Goal: Transaction & Acquisition: Purchase product/service

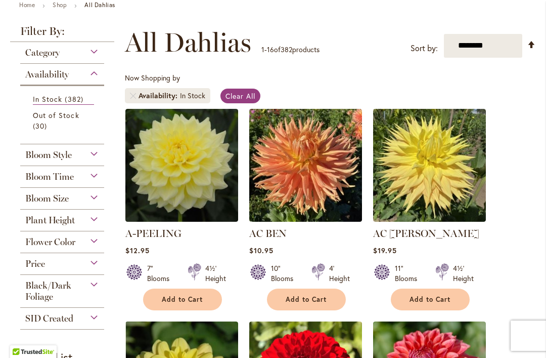
scroll to position [163, 0]
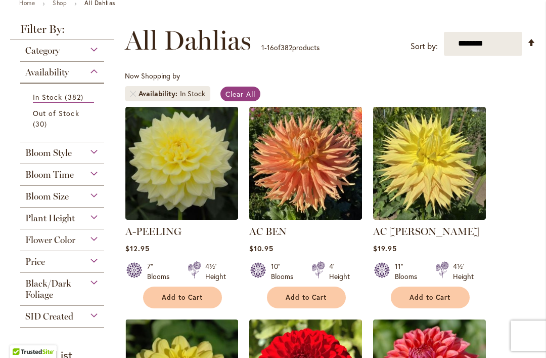
click at [94, 158] on div "Bloom Style" at bounding box center [62, 150] width 84 height 16
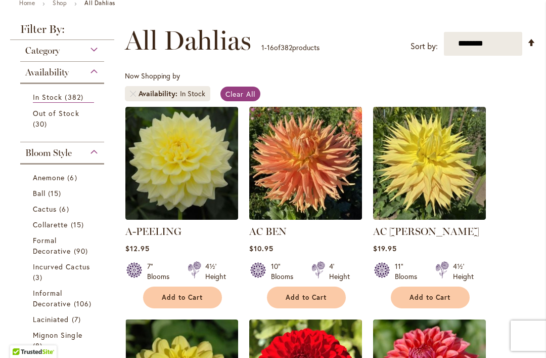
scroll to position [306, 0]
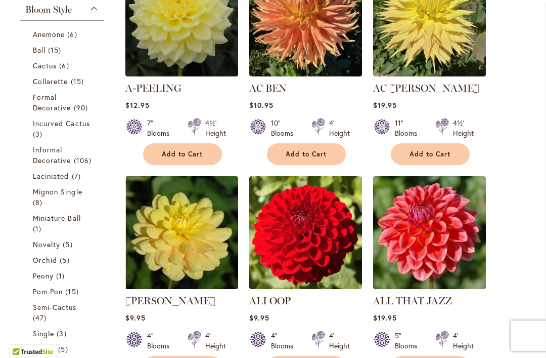
click at [50, 60] on li "Cactus 6 items" at bounding box center [62, 66] width 74 height 16
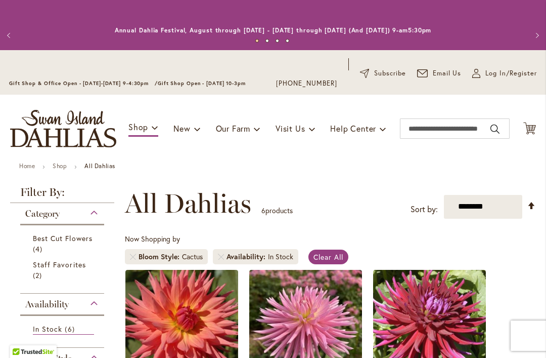
click at [132, 258] on link "Remove Bloom Style Cactus" at bounding box center [133, 256] width 6 height 6
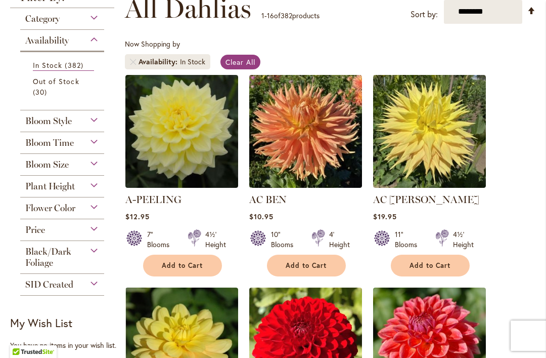
scroll to position [211, 0]
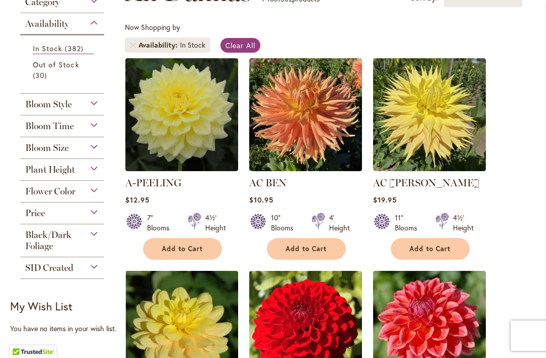
click at [97, 108] on div "Bloom Style" at bounding box center [62, 102] width 84 height 16
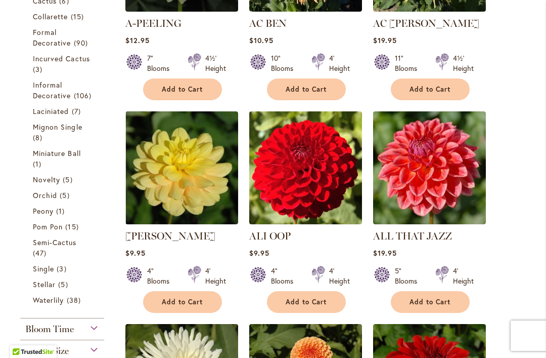
scroll to position [373, 0]
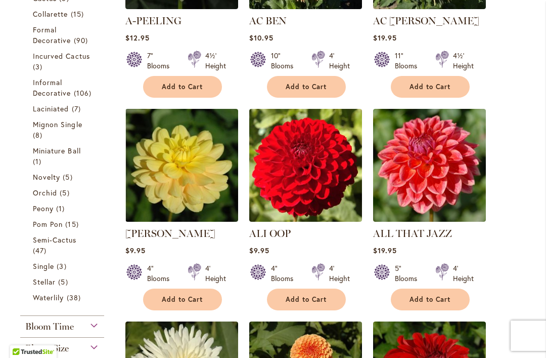
click at [82, 229] on link "Pom Pon 15 items" at bounding box center [63, 223] width 61 height 11
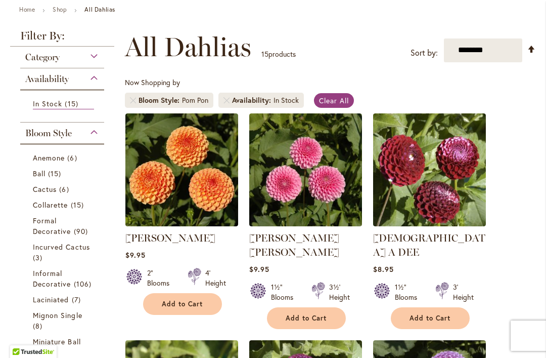
scroll to position [155, 0]
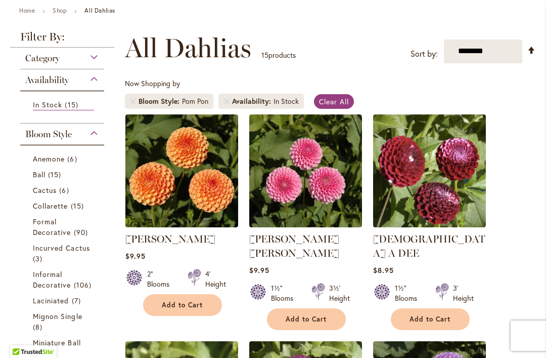
click at [301, 315] on span "Add to Cart" at bounding box center [306, 319] width 41 height 9
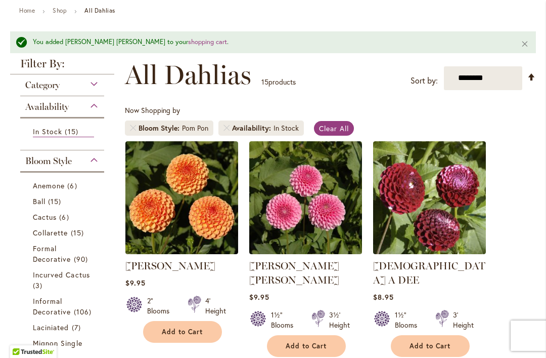
click at [131, 128] on link "Remove Bloom Style Pom Pon" at bounding box center [133, 128] width 6 height 6
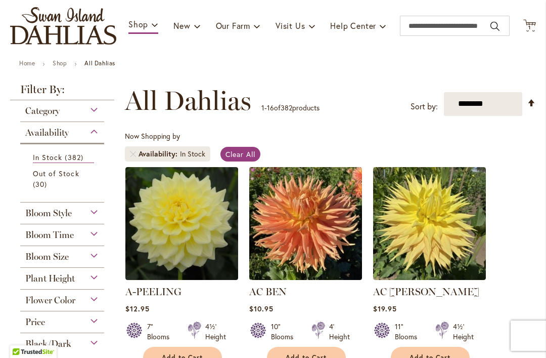
click at [99, 216] on div "Bloom Style" at bounding box center [62, 210] width 84 height 16
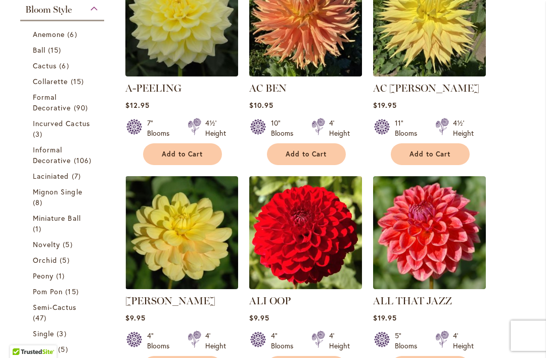
click at [46, 59] on li "Cactus 6 items" at bounding box center [62, 66] width 74 height 16
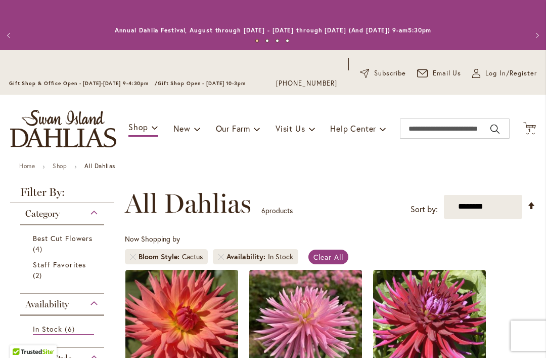
click at [135, 257] on link "Remove Bloom Style Cactus" at bounding box center [133, 256] width 6 height 6
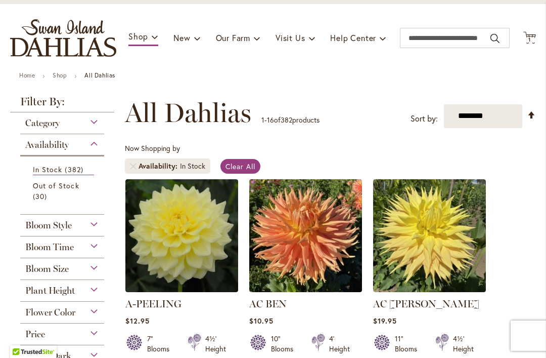
click at [103, 226] on div "Bloom Style" at bounding box center [62, 222] width 84 height 16
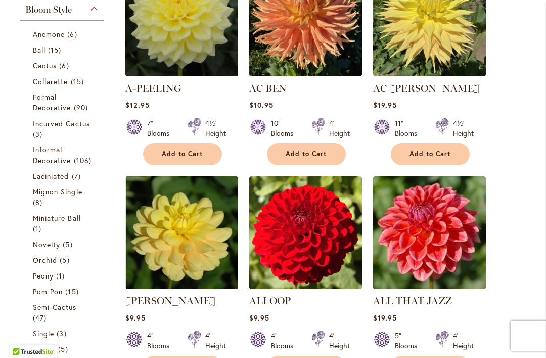
click at [42, 54] on span "Ball" at bounding box center [39, 50] width 13 height 10
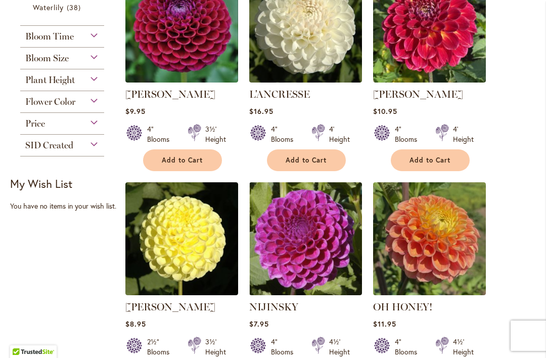
scroll to position [795, 0]
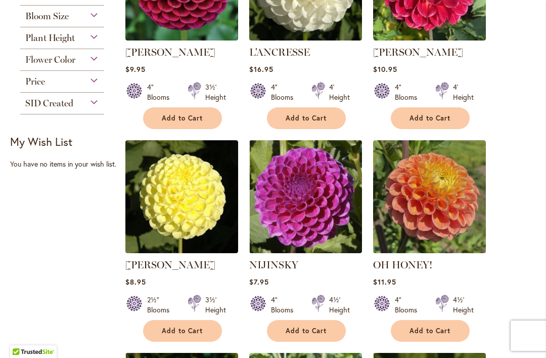
click at [171, 326] on span "Add to Cart" at bounding box center [182, 330] width 41 height 9
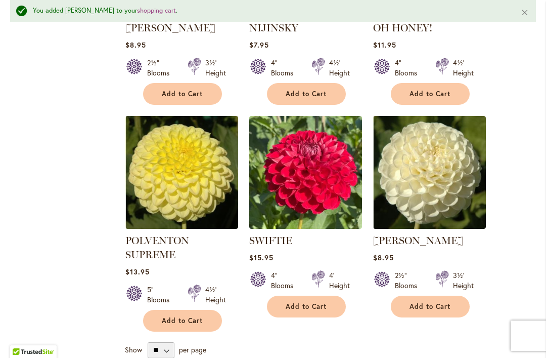
scroll to position [1059, 0]
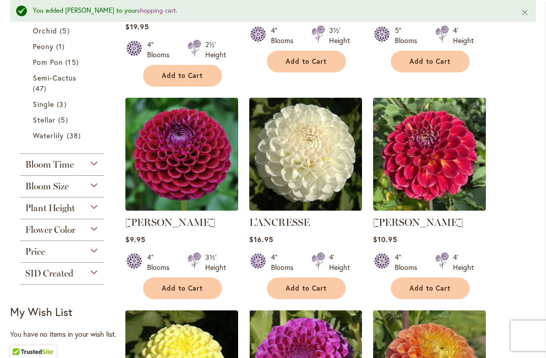
scroll to position [652, 0]
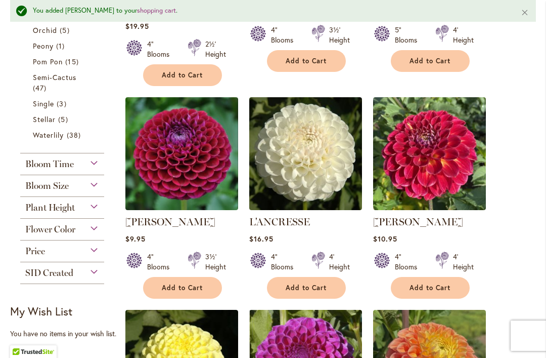
click at [96, 235] on div "Flower Color" at bounding box center [62, 226] width 84 height 16
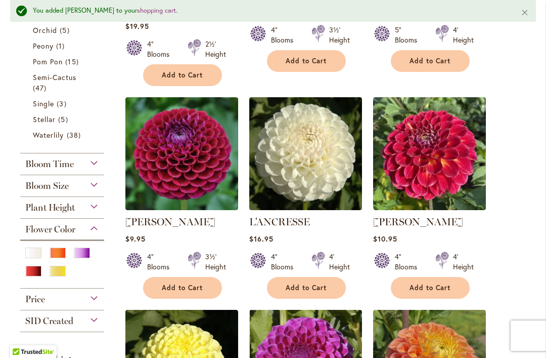
click at [61, 258] on div "Orange/Peach" at bounding box center [58, 252] width 16 height 11
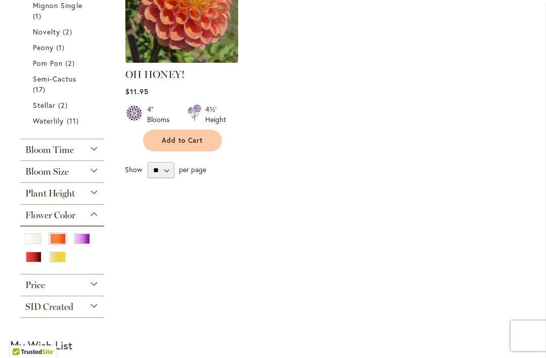
scroll to position [627, 0]
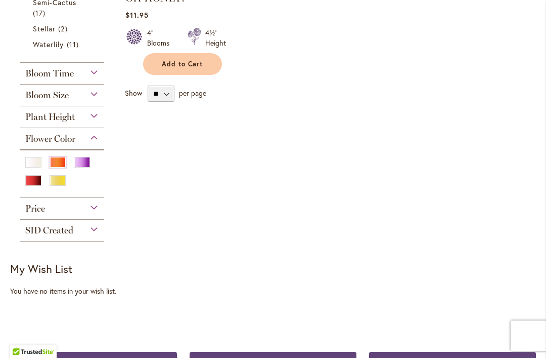
click at [58, 186] on div "Yellow" at bounding box center [58, 180] width 16 height 11
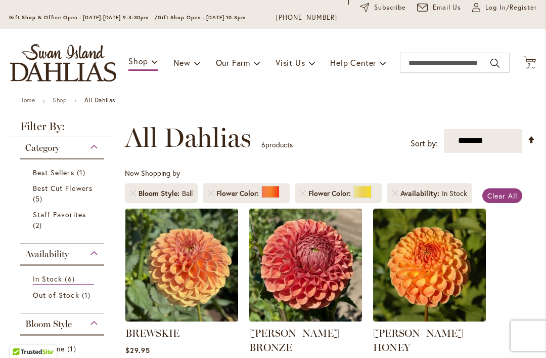
scroll to position [61, 0]
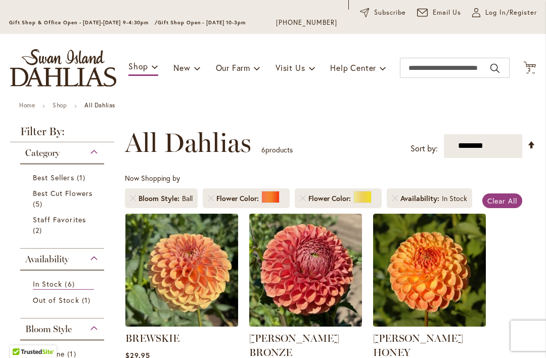
click at [134, 201] on link "Remove Bloom Style Ball" at bounding box center [133, 198] width 6 height 6
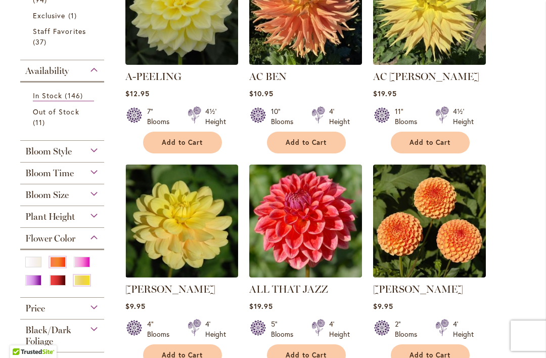
scroll to position [280, 0]
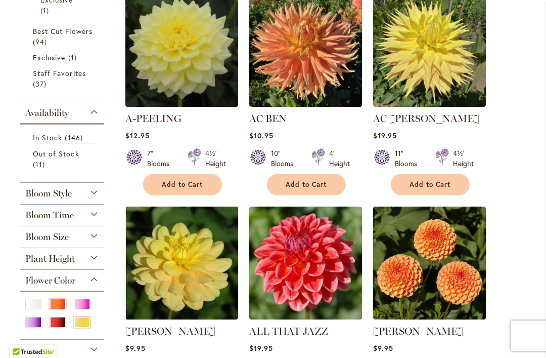
click at [176, 190] on button "Add to Cart" at bounding box center [182, 184] width 79 height 22
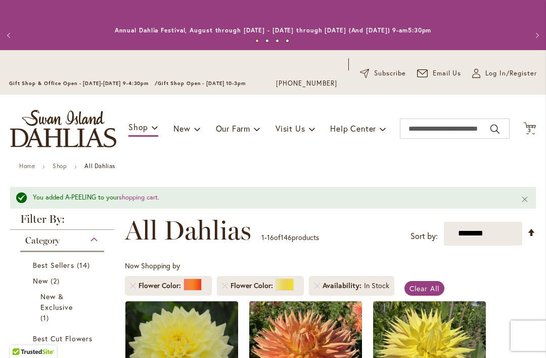
scroll to position [0, 0]
click at [534, 135] on span "Cart .cls-1 { fill: #231f20; }" at bounding box center [529, 129] width 13 height 14
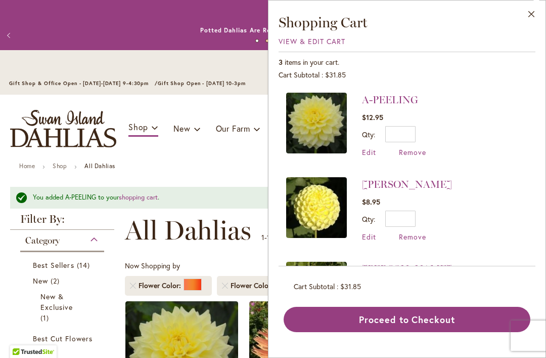
click at [198, 167] on ul "Home Shop All Dahlias" at bounding box center [273, 166] width 508 height 9
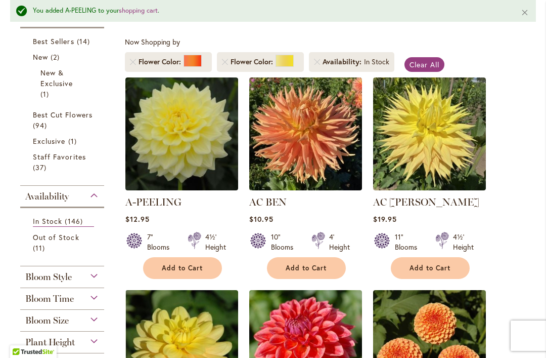
scroll to position [215, 0]
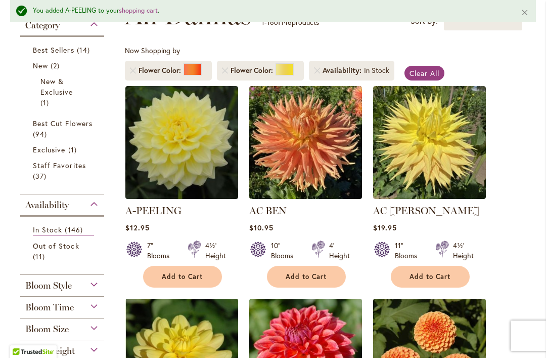
click at [227, 69] on link "Remove Flower Color Yellow" at bounding box center [225, 70] width 6 height 6
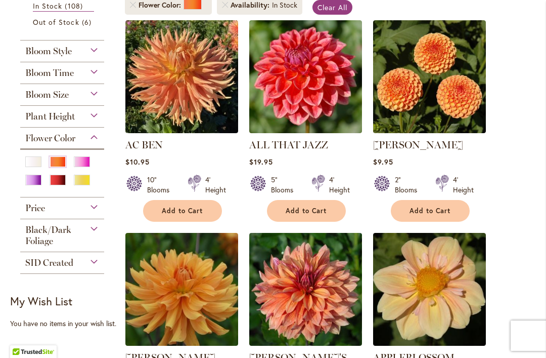
scroll to position [254, 0]
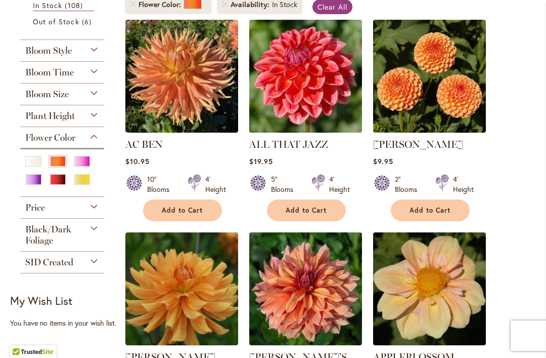
click at [441, 210] on span "Add to Cart" at bounding box center [430, 210] width 41 height 9
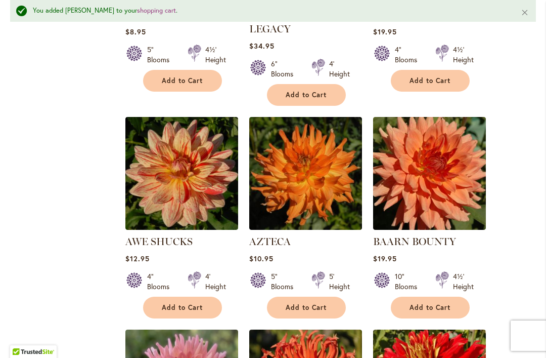
scroll to position [638, 0]
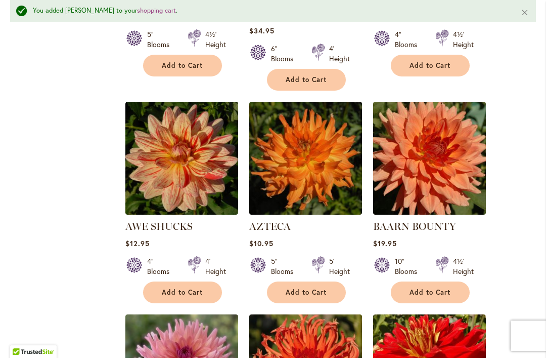
click at [295, 283] on button "Add to Cart" at bounding box center [306, 292] width 79 height 22
click at [292, 288] on span "Add to Cart" at bounding box center [306, 292] width 41 height 9
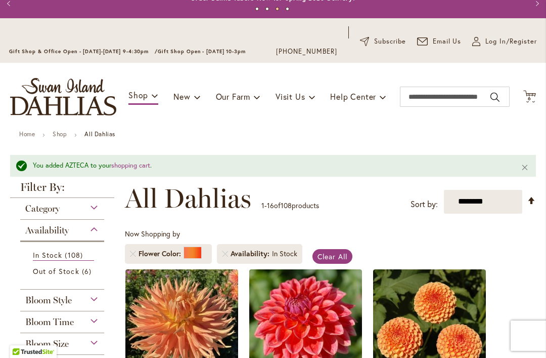
scroll to position [29, 0]
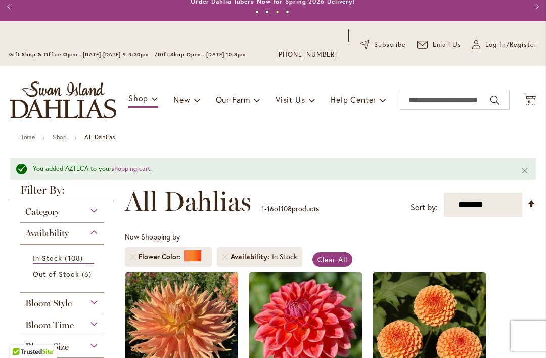
click at [528, 104] on icon at bounding box center [529, 99] width 13 height 12
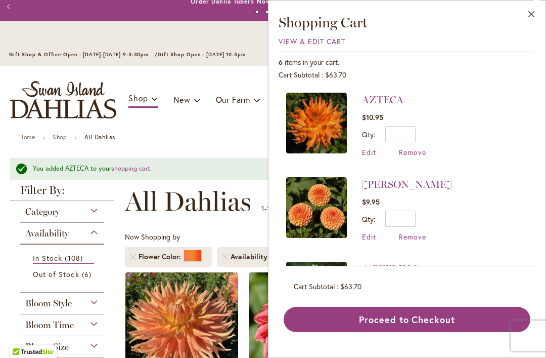
click at [373, 154] on span "Edit" at bounding box center [369, 152] width 14 height 10
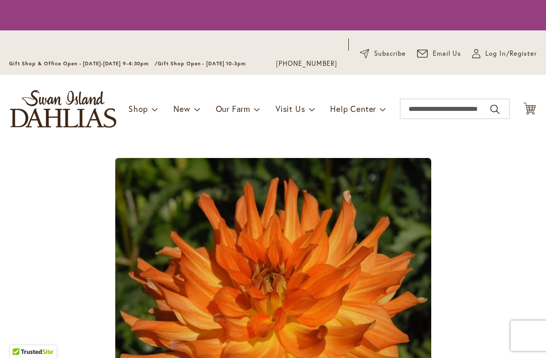
type input "*"
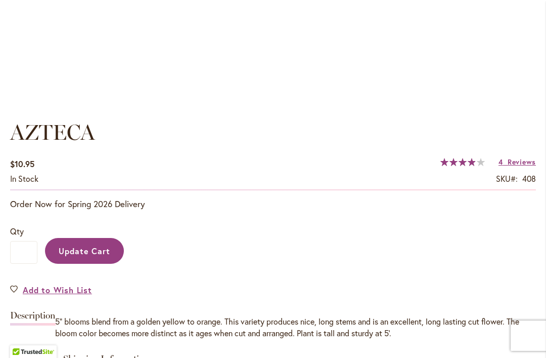
scroll to position [680, 0]
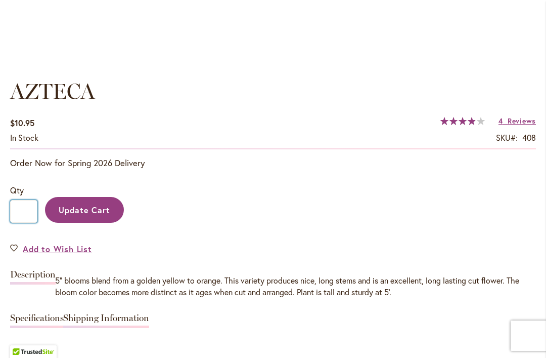
click at [33, 214] on input "*" at bounding box center [23, 211] width 27 height 23
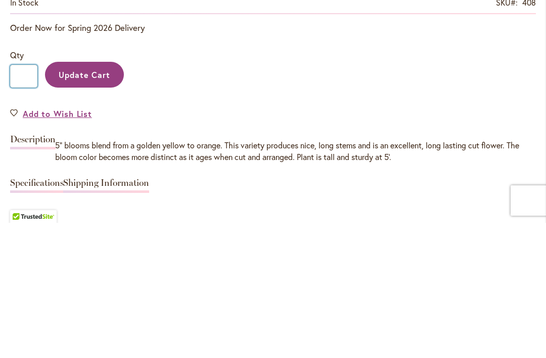
type input "*"
click at [88, 204] on span "Update Cart" at bounding box center [85, 209] width 52 height 11
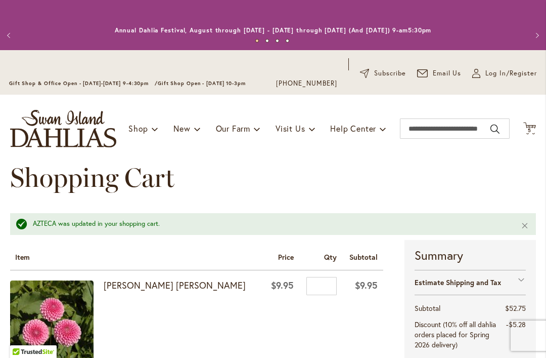
click at [526, 134] on icon "Cart .cls-1 { fill: #231f20; }" at bounding box center [529, 128] width 13 height 13
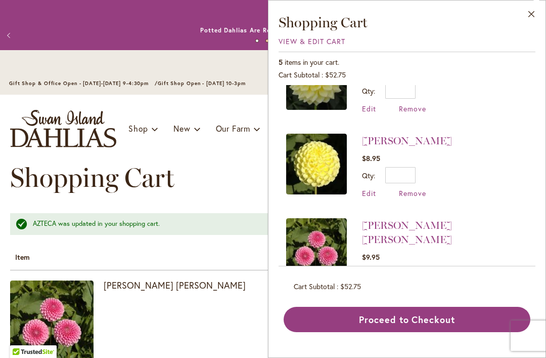
scroll to position [212, 0]
click at [531, 18] on button "Close" at bounding box center [532, 17] width 28 height 32
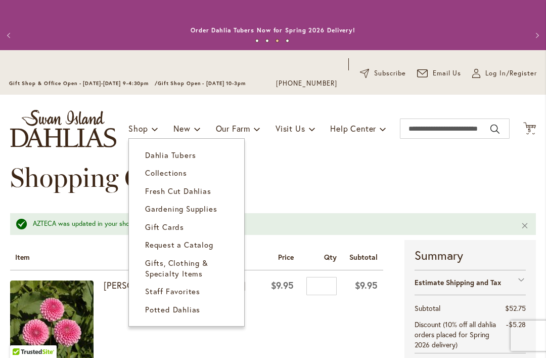
click at [184, 180] on link "Collections" at bounding box center [186, 173] width 115 height 18
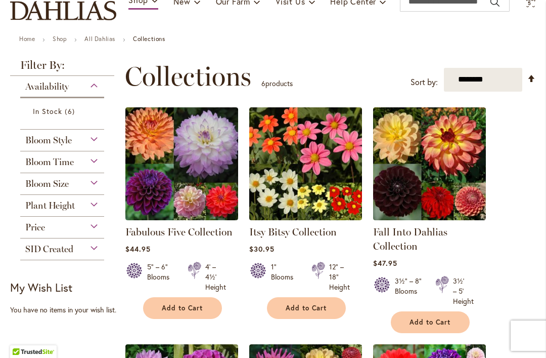
scroll to position [96, 0]
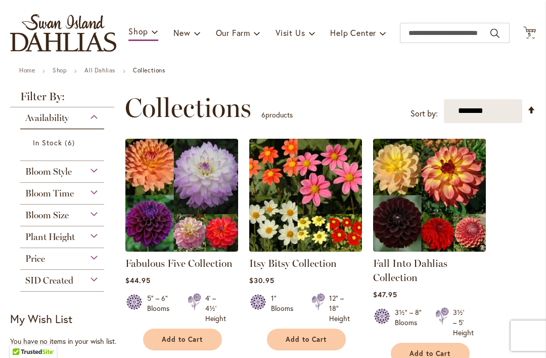
click at [170, 188] on img at bounding box center [181, 195] width 113 height 113
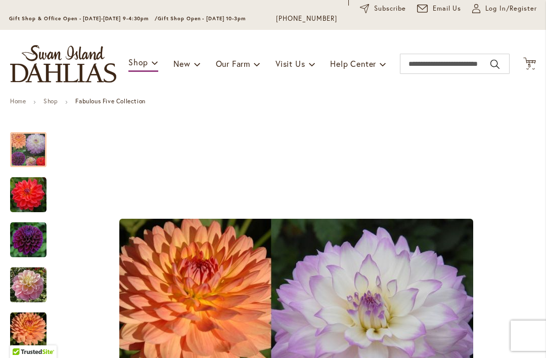
scroll to position [63, 0]
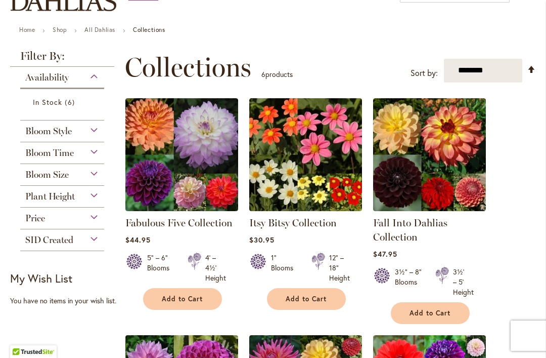
scroll to position [92, 0]
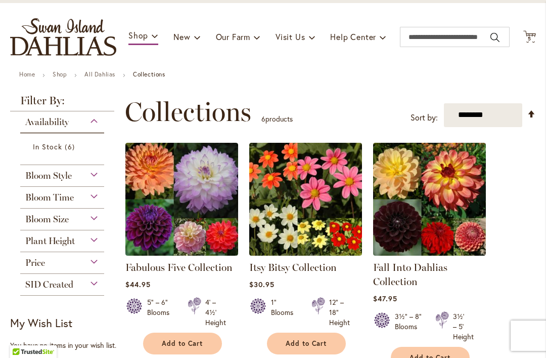
click at [53, 268] on div "Price" at bounding box center [62, 260] width 84 height 16
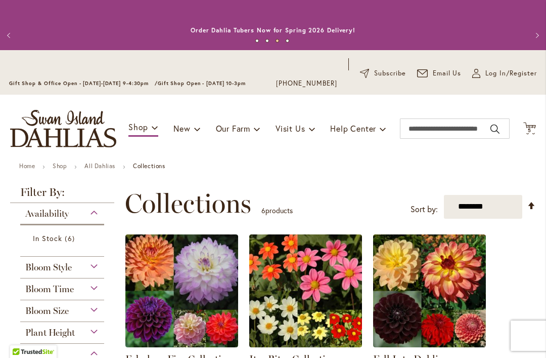
scroll to position [0, 0]
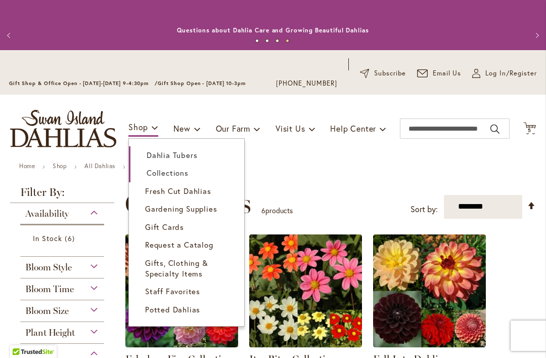
click at [207, 159] on link "Dahlia Tubers" at bounding box center [186, 155] width 115 height 18
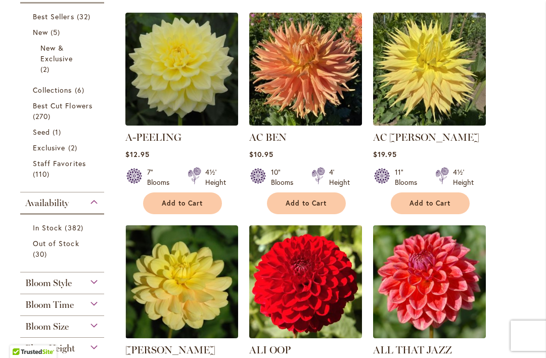
scroll to position [290, 0]
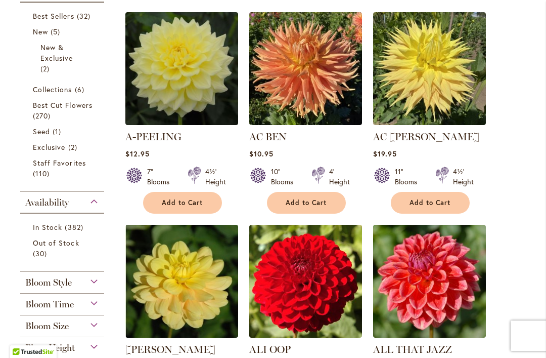
click at [53, 232] on link "In Stock 382 items" at bounding box center [63, 227] width 61 height 11
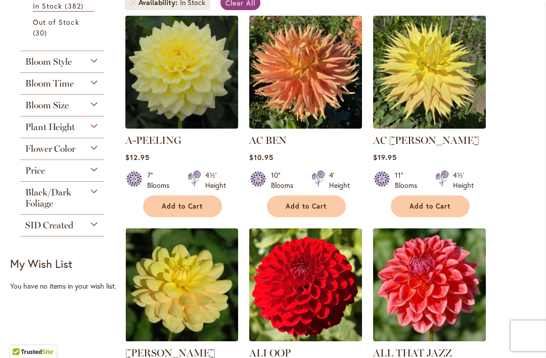
scroll to position [253, 0]
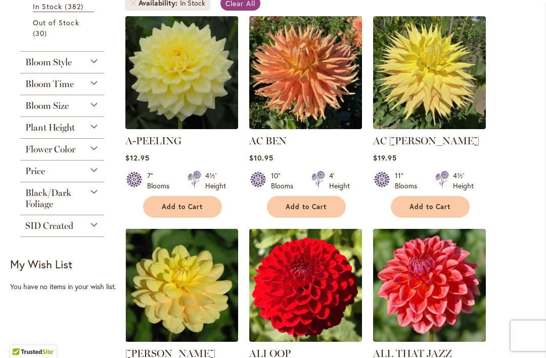
click at [97, 177] on div "Price" at bounding box center [62, 168] width 84 height 16
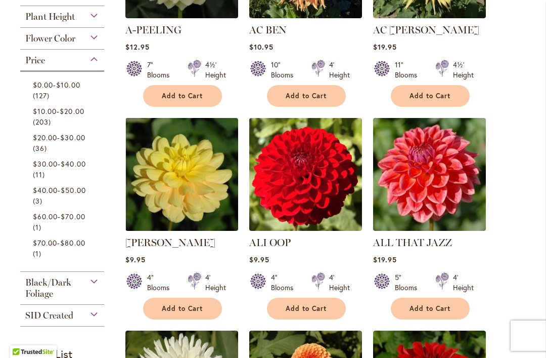
scroll to position [363, 0]
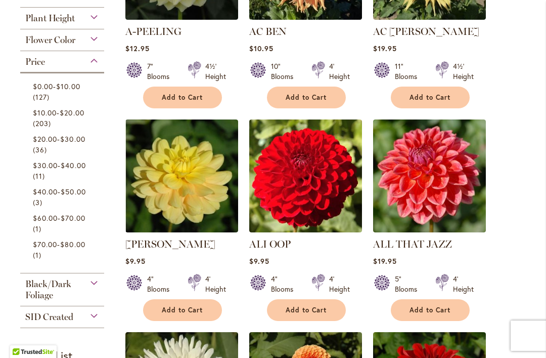
click at [69, 95] on link "$0.00 - $10.00 127 items" at bounding box center [63, 91] width 61 height 21
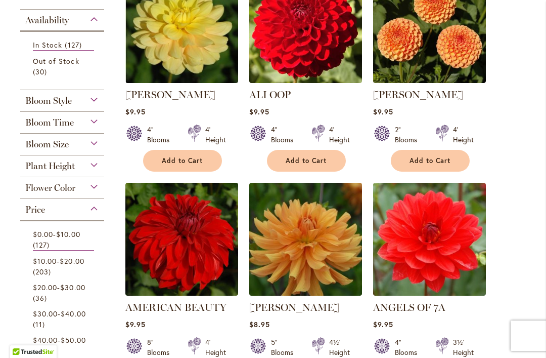
scroll to position [314, 0]
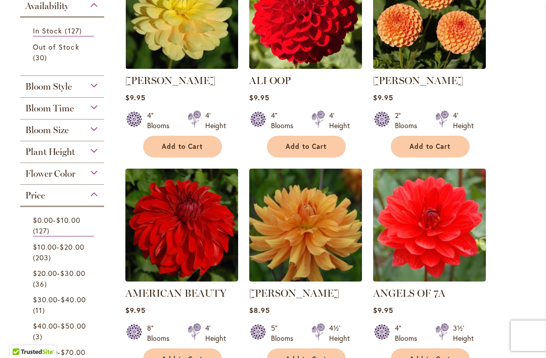
click at [53, 256] on span "203 items" at bounding box center [43, 257] width 21 height 11
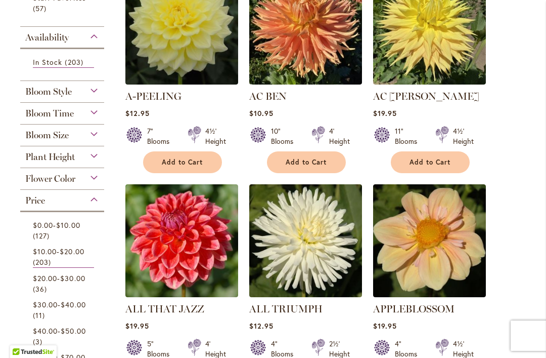
scroll to position [299, 0]
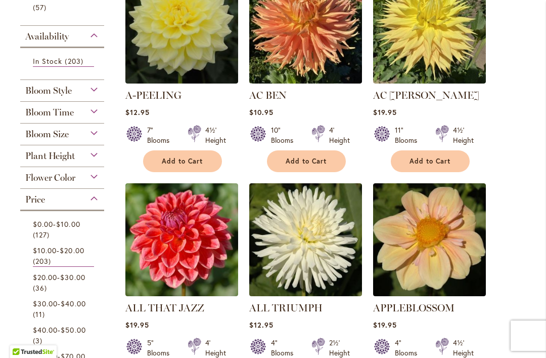
click at [52, 232] on link "$0.00 - $10.00 127 items" at bounding box center [63, 228] width 61 height 21
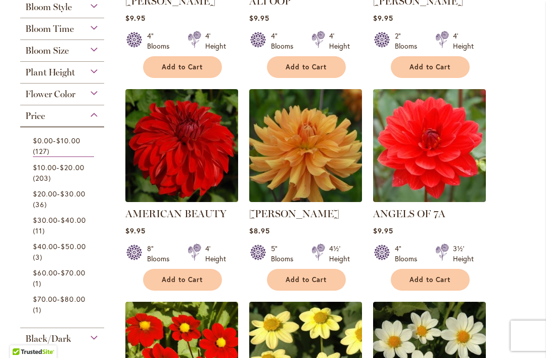
scroll to position [390, 0]
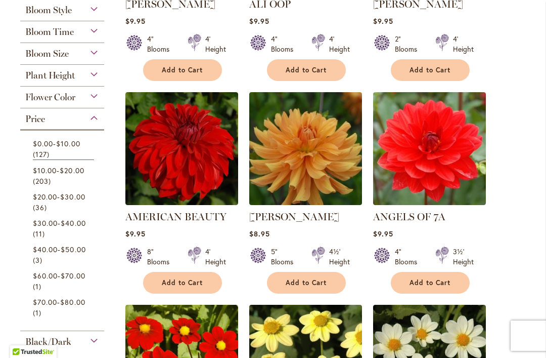
click at [179, 149] on img at bounding box center [181, 148] width 113 height 113
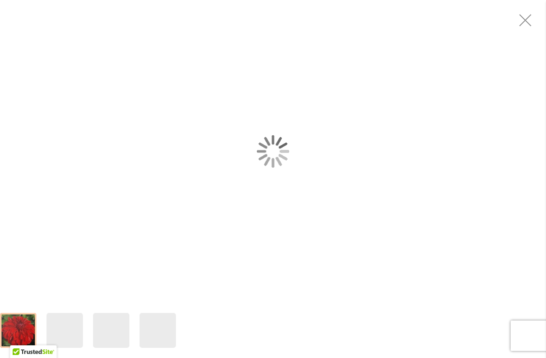
scroll to position [59, 0]
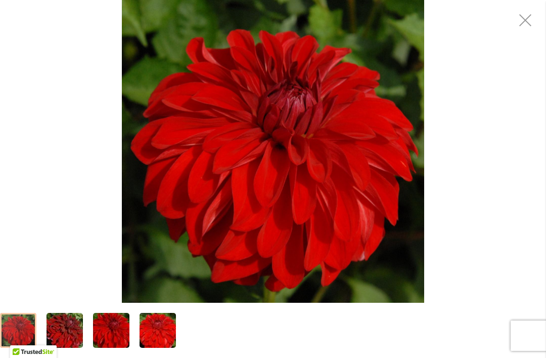
click at [313, 168] on img "AMERICAN BEAUTY" at bounding box center [273, 151] width 302 height 302
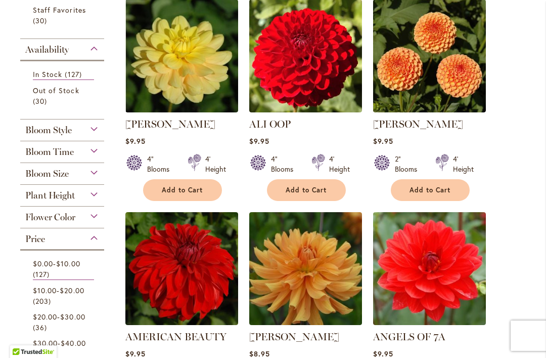
scroll to position [279, 0]
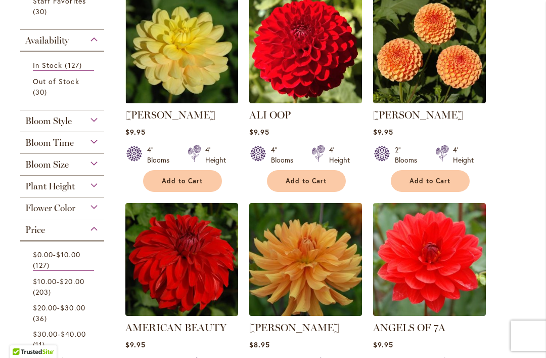
click at [303, 71] on img at bounding box center [305, 46] width 113 height 113
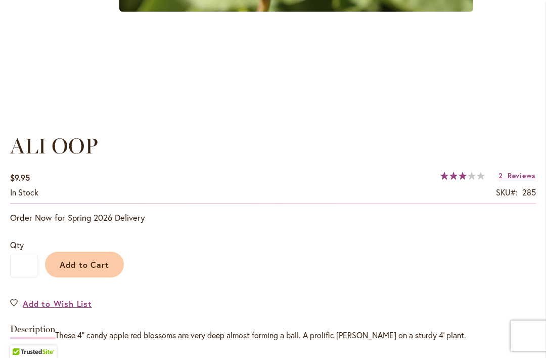
scroll to position [626, 0]
click at [82, 272] on button "Add to Cart" at bounding box center [84, 264] width 79 height 26
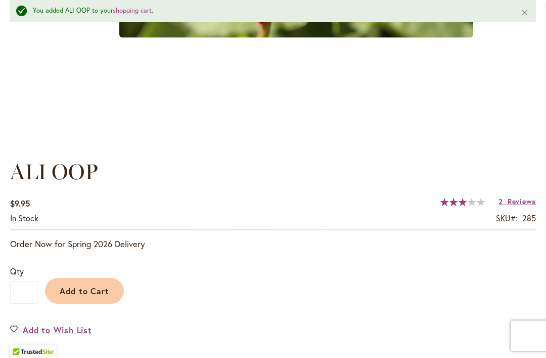
click at [516, 204] on span "Reviews" at bounding box center [522, 201] width 28 height 10
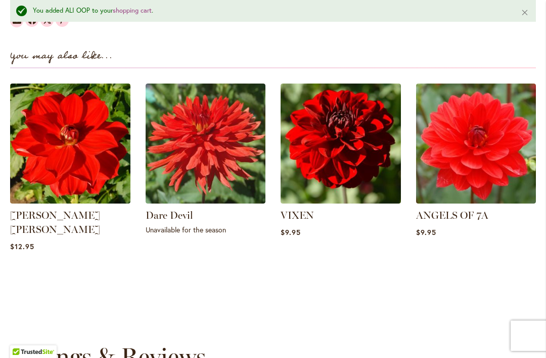
scroll to position [1312, 0]
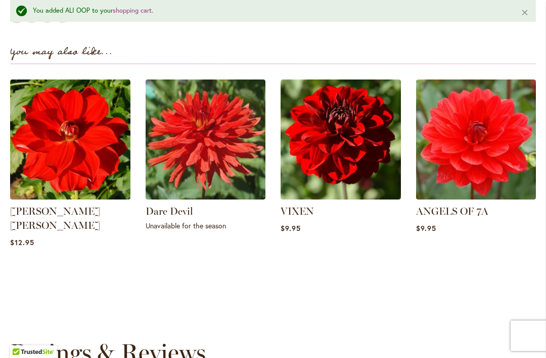
click at [350, 157] on img at bounding box center [341, 139] width 120 height 120
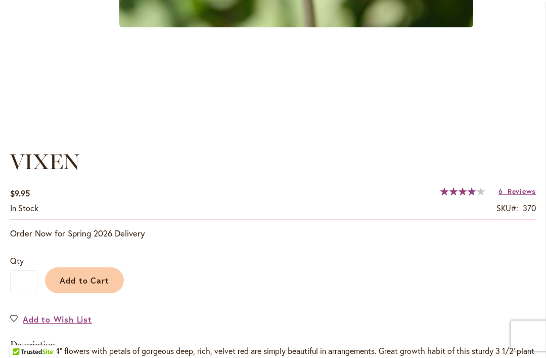
scroll to position [638, 0]
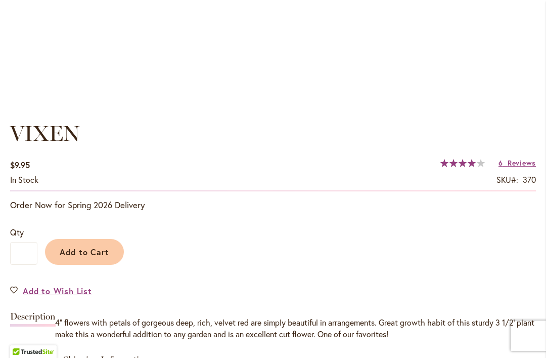
click at [520, 165] on span "Reviews" at bounding box center [522, 163] width 28 height 10
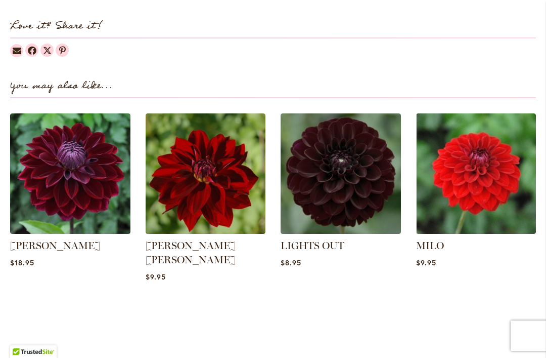
scroll to position [1274, 0]
click at [206, 177] on img at bounding box center [206, 173] width 120 height 120
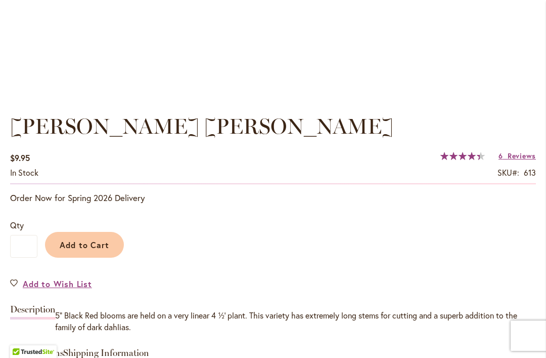
scroll to position [645, 0]
click at [518, 159] on span "Reviews" at bounding box center [522, 156] width 28 height 10
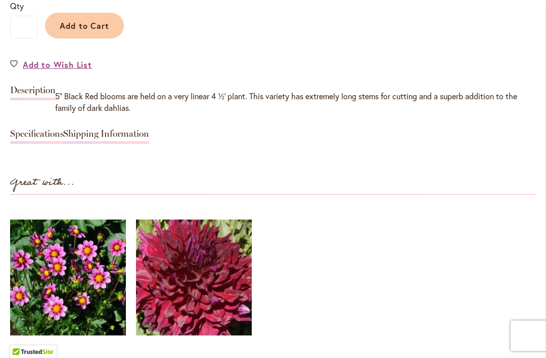
scroll to position [839, 0]
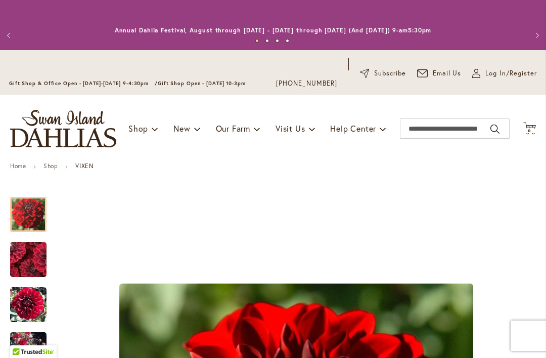
click at [535, 128] on span "6 6 items" at bounding box center [530, 130] width 10 height 5
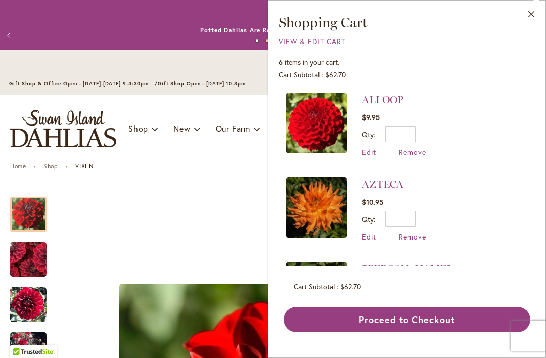
click at [328, 207] on img at bounding box center [316, 207] width 61 height 61
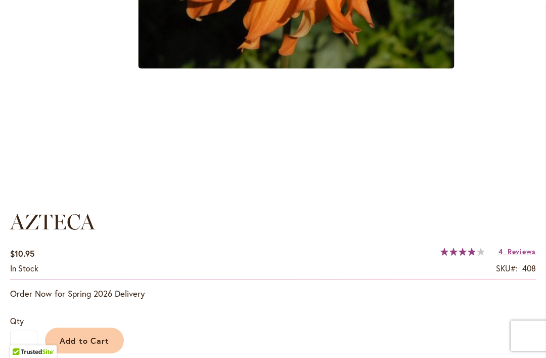
scroll to position [617, 0]
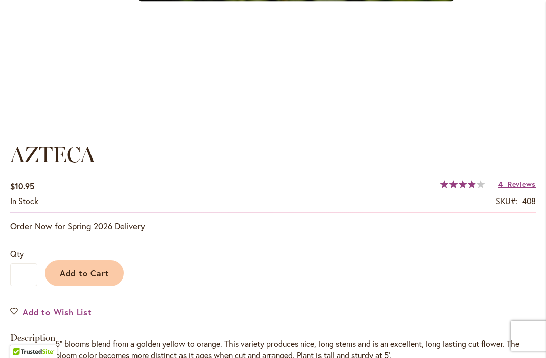
click at [523, 184] on span "Reviews" at bounding box center [522, 184] width 28 height 10
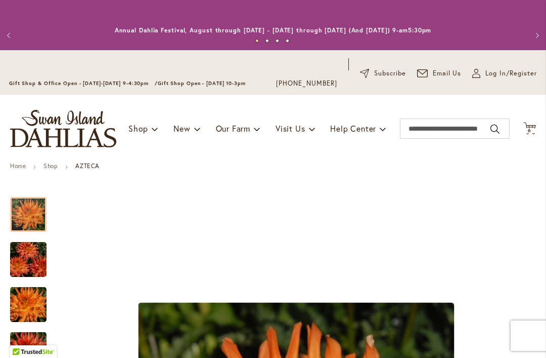
scroll to position [0, 0]
click at [526, 134] on icon "Cart .cls-1 { fill: #231f20; }" at bounding box center [529, 128] width 13 height 13
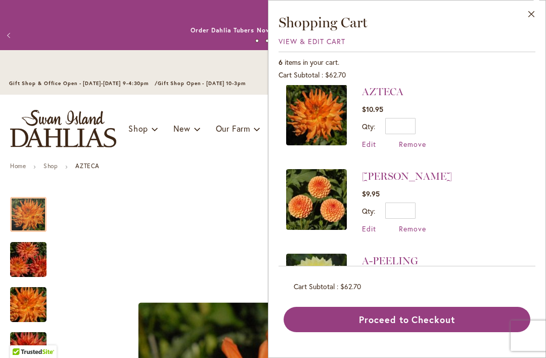
scroll to position [93, 0]
click at [317, 198] on img at bounding box center [316, 198] width 61 height 61
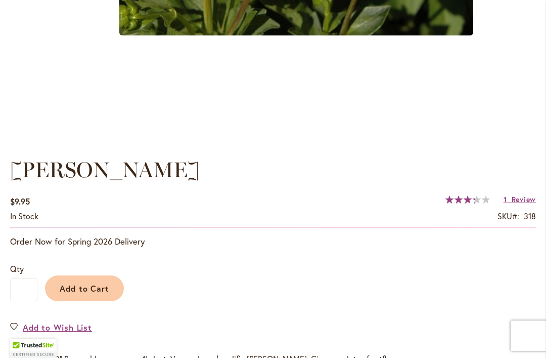
scroll to position [612, 0]
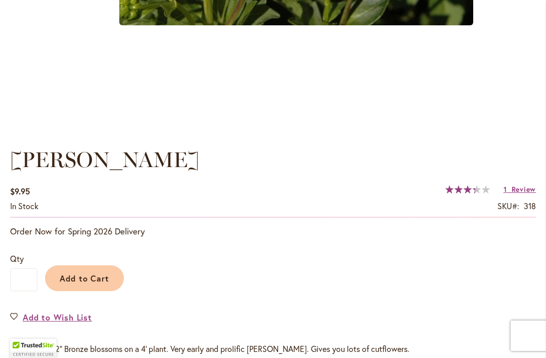
click at [522, 191] on span "Review" at bounding box center [524, 189] width 24 height 10
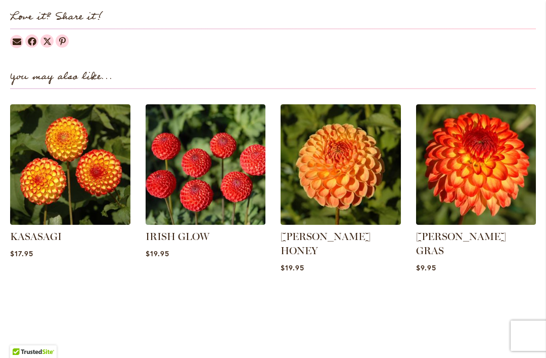
scroll to position [1297, 0]
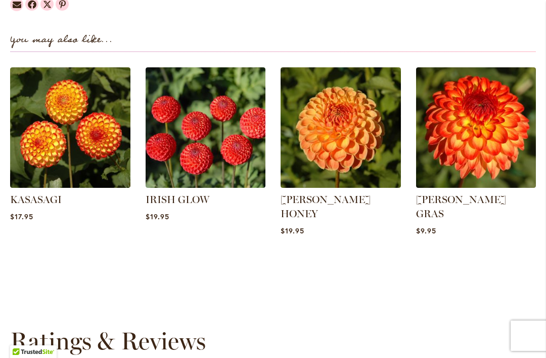
click at [486, 134] on img at bounding box center [476, 127] width 120 height 120
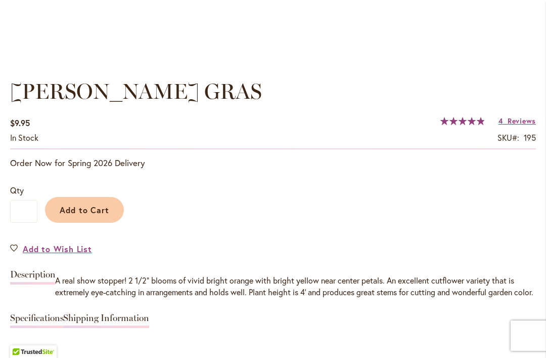
scroll to position [681, 0]
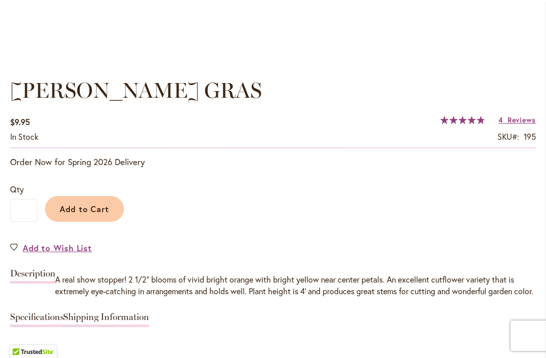
click at [82, 215] on button "Add to Cart" at bounding box center [84, 209] width 79 height 26
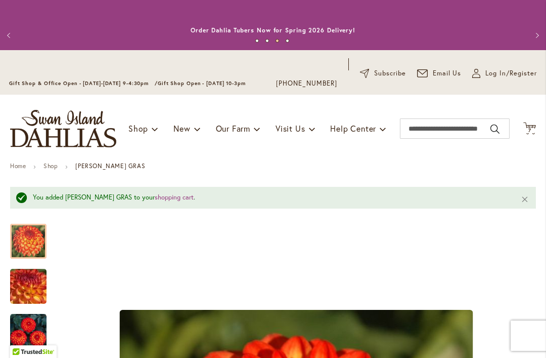
scroll to position [0, 0]
click at [530, 134] on icon "Cart .cls-1 { fill: #231f20; }" at bounding box center [529, 128] width 13 height 13
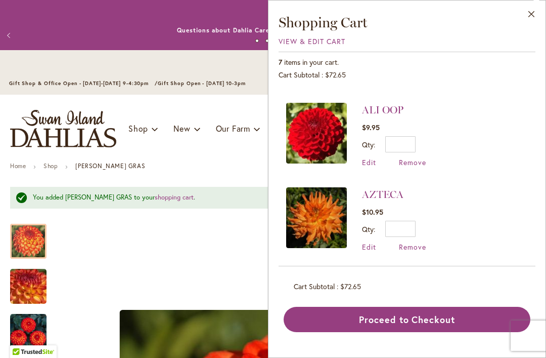
scroll to position [76, 0]
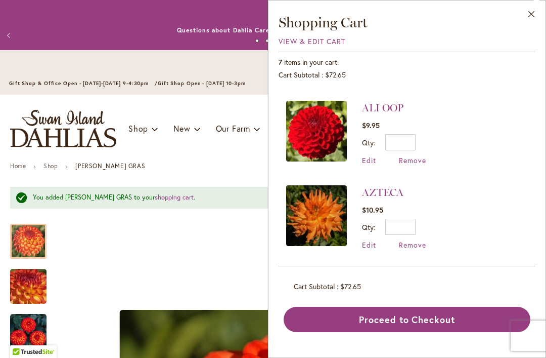
click at [421, 246] on span "Remove" at bounding box center [412, 245] width 27 height 10
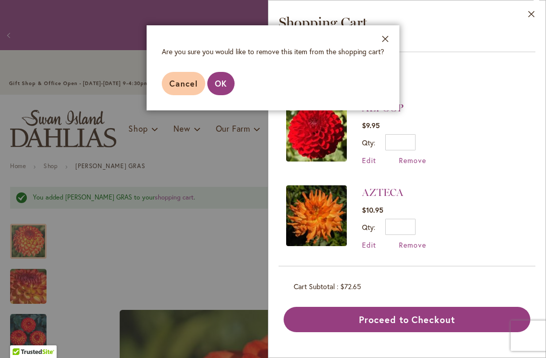
click at [222, 91] on button "OK" at bounding box center [220, 83] width 27 height 23
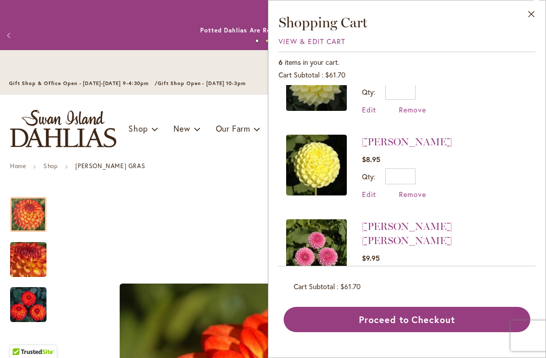
scroll to position [296, 0]
click at [316, 253] on img at bounding box center [316, 249] width 61 height 61
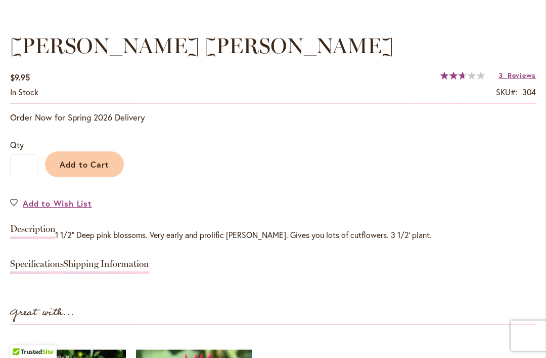
scroll to position [726, 0]
click at [521, 76] on span "Reviews" at bounding box center [522, 75] width 28 height 10
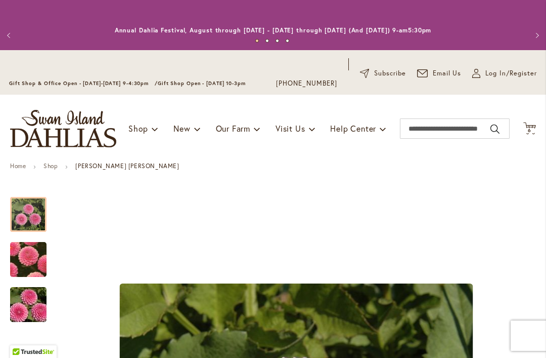
scroll to position [0, 0]
click at [535, 131] on icon "Cart .cls-1 { fill: #231f20; }" at bounding box center [529, 128] width 13 height 13
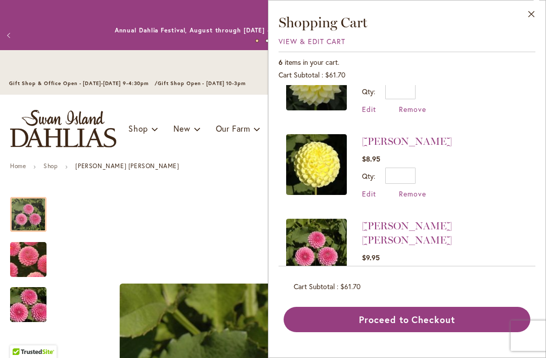
scroll to position [296, 0]
click at [412, 288] on span "Remove" at bounding box center [412, 293] width 27 height 10
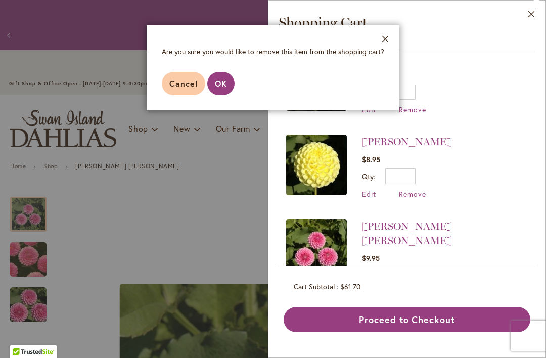
click at [220, 87] on span "OK" at bounding box center [221, 83] width 12 height 11
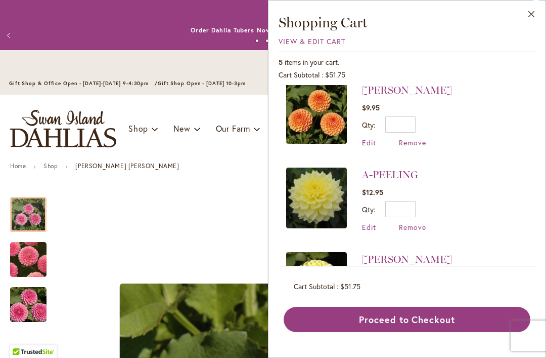
scroll to position [178, 0]
click at [320, 196] on img at bounding box center [316, 198] width 61 height 61
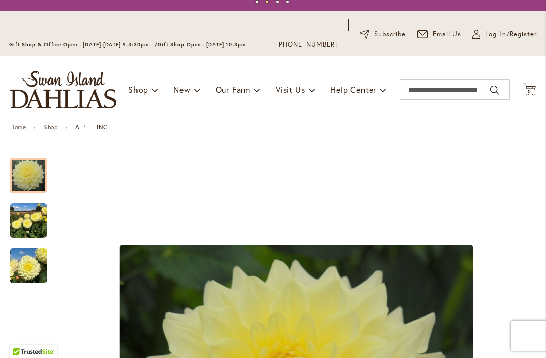
scroll to position [39, 0]
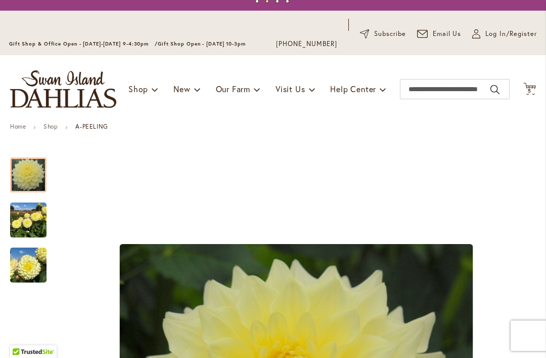
click at [528, 93] on icon at bounding box center [529, 88] width 13 height 12
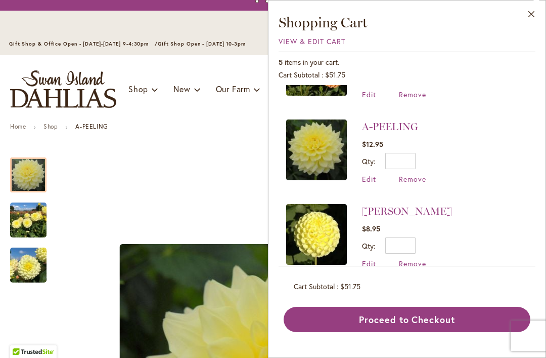
scroll to position [212, 0]
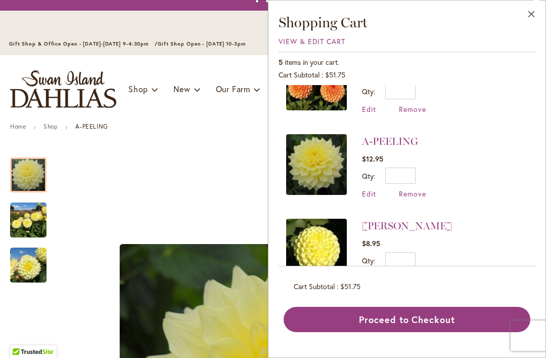
click at [324, 263] on img at bounding box center [316, 248] width 61 height 61
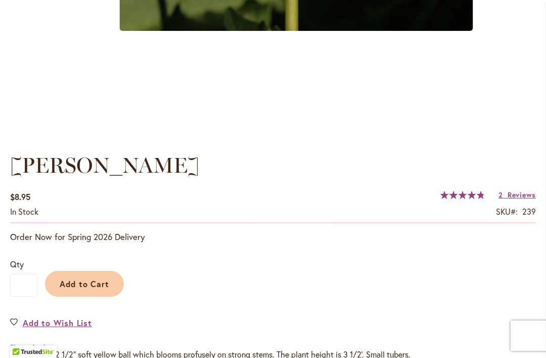
scroll to position [612, 0]
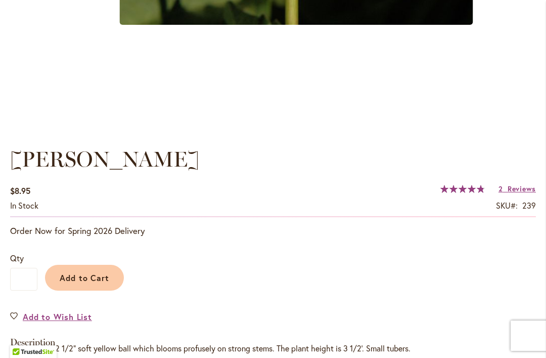
click at [518, 193] on span "Reviews" at bounding box center [522, 189] width 28 height 10
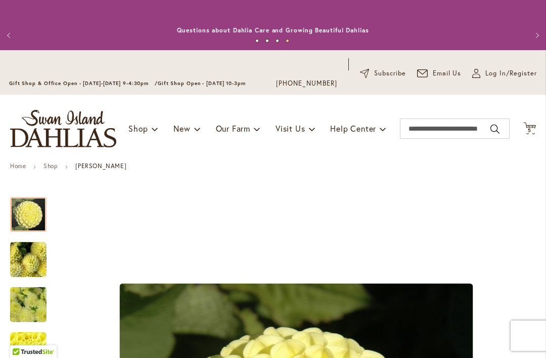
scroll to position [0, 0]
click at [535, 125] on icon at bounding box center [529, 128] width 13 height 12
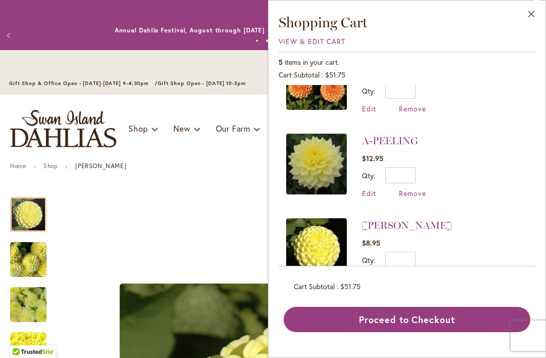
scroll to position [212, 0]
click at [377, 332] on button "Proceed to Checkout" at bounding box center [407, 318] width 247 height 25
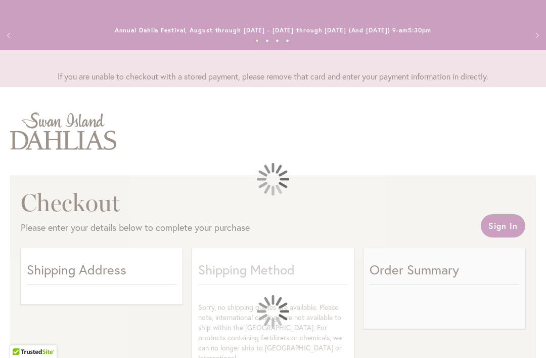
select select "**"
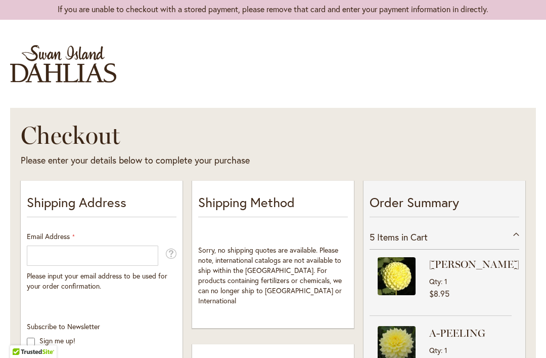
scroll to position [69, 0]
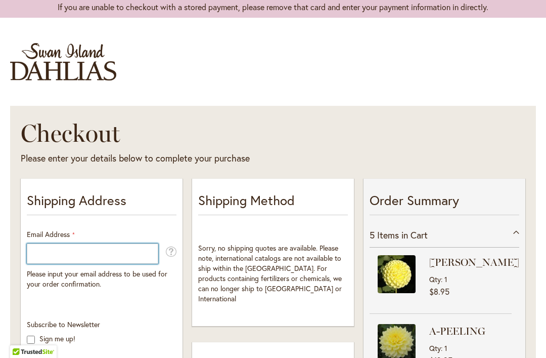
click at [41, 260] on input "Email Address" at bounding box center [92, 253] width 131 height 20
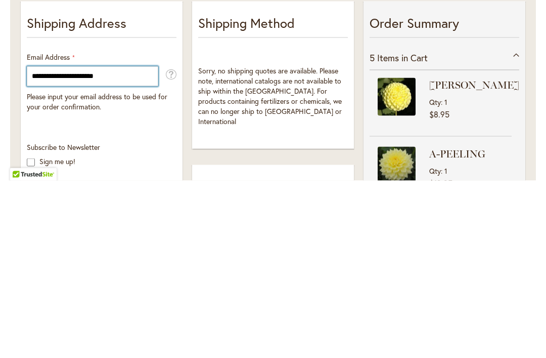
type input "**********"
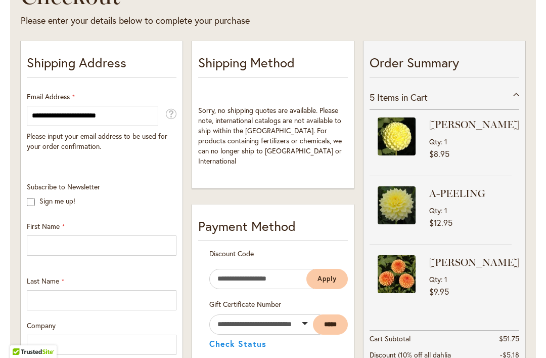
scroll to position [212, 0]
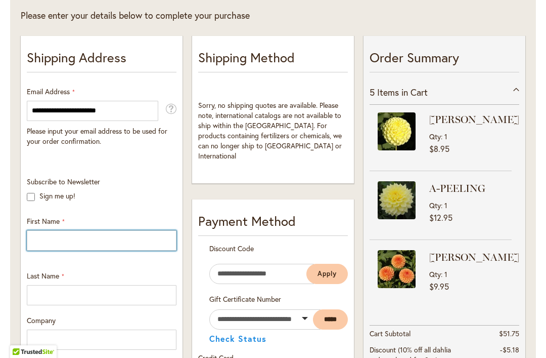
click at [46, 243] on input "First Name" at bounding box center [102, 240] width 150 height 20
type input "******"
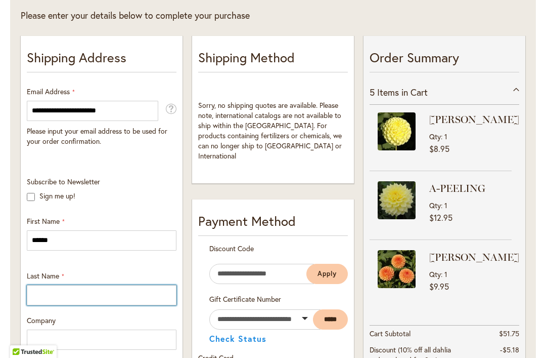
type input "********"
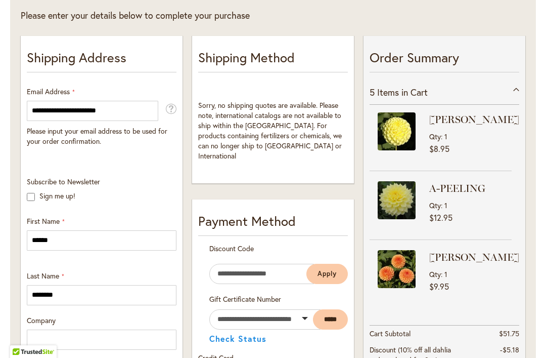
type input "**********"
select select "**"
type input "********"
type input "*****"
type input "**********"
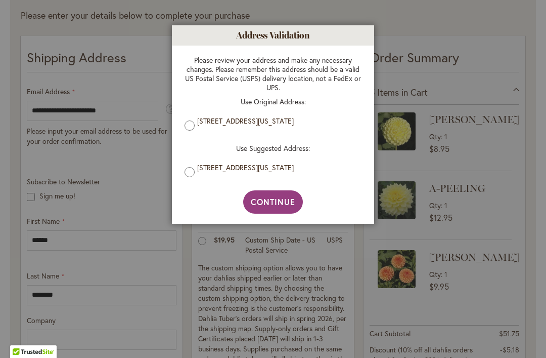
click at [282, 207] on span "Continue" at bounding box center [273, 201] width 45 height 11
type input "**********"
type input "********"
type input "**********"
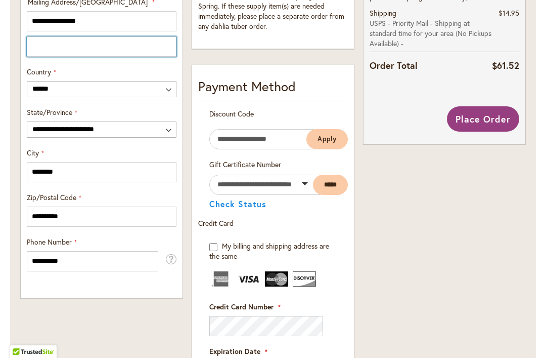
scroll to position [573, 0]
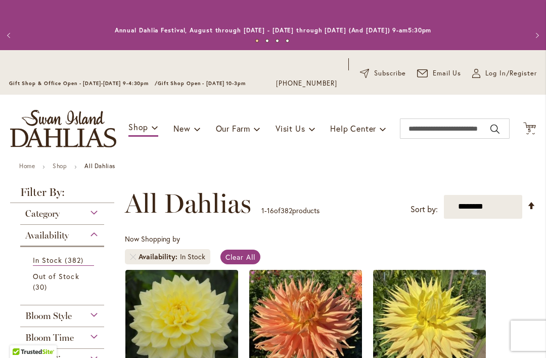
click at [531, 134] on icon "Cart .cls-1 { fill: #231f20; }" at bounding box center [529, 128] width 13 height 13
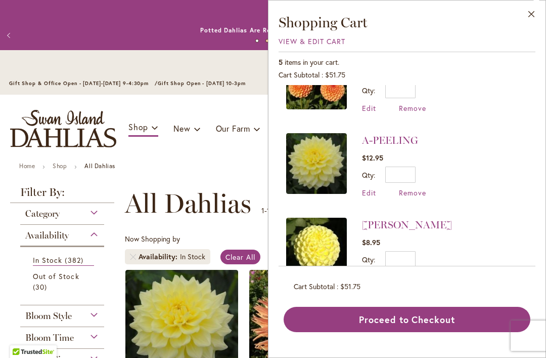
scroll to position [212, 0]
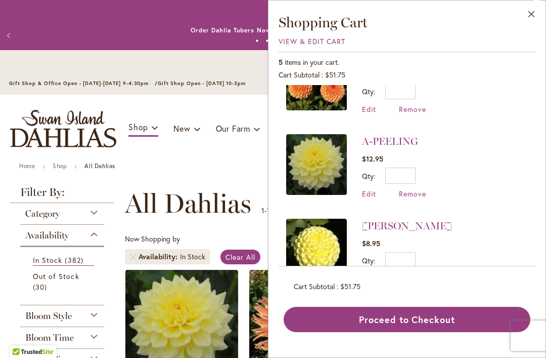
click at [433, 332] on button "Proceed to Checkout" at bounding box center [407, 318] width 247 height 25
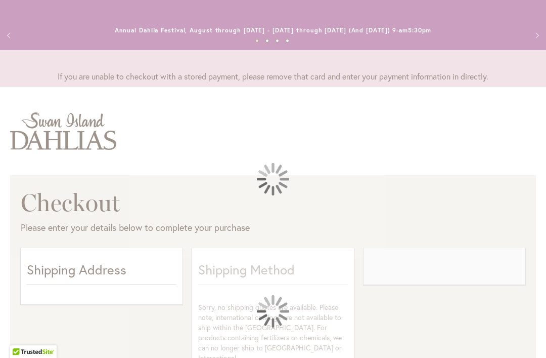
select select "**"
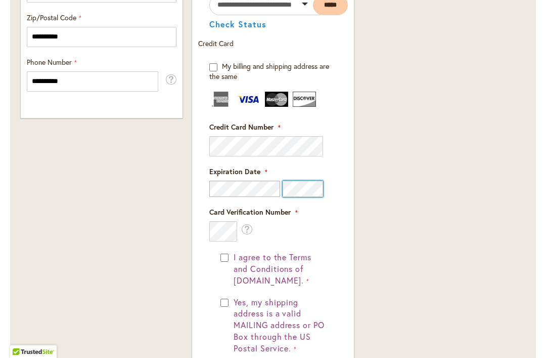
scroll to position [784, 0]
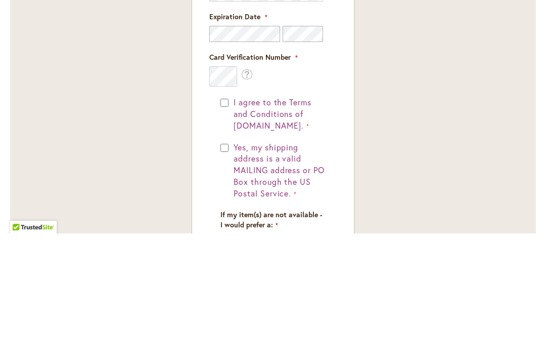
click at [219, 221] on div "I agree to the Terms and Conditions of [DOMAIN_NAME]. Yes, my shipping address …" at bounding box center [272, 322] width 127 height 203
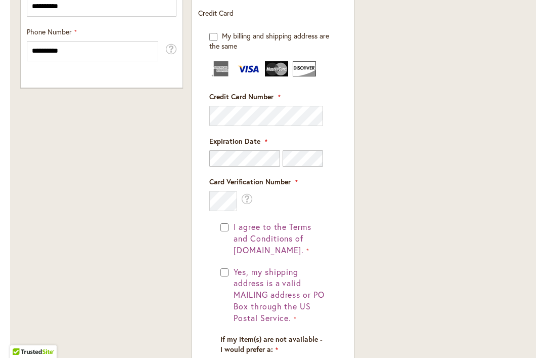
click at [217, 226] on div "I agree to the Terms and Conditions of [DOMAIN_NAME]. Yes, my shipping address …" at bounding box center [272, 322] width 127 height 203
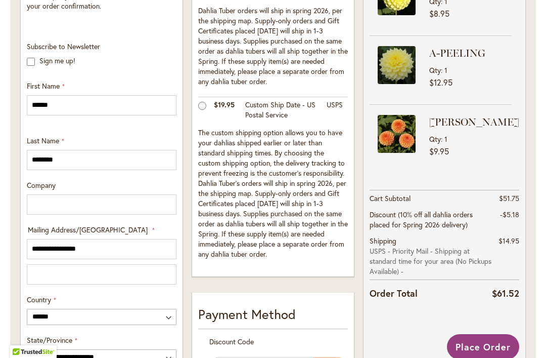
scroll to position [347, 0]
click at [486, 348] on span "Place Order" at bounding box center [483, 346] width 55 height 12
